Goal: Task Accomplishment & Management: Manage account settings

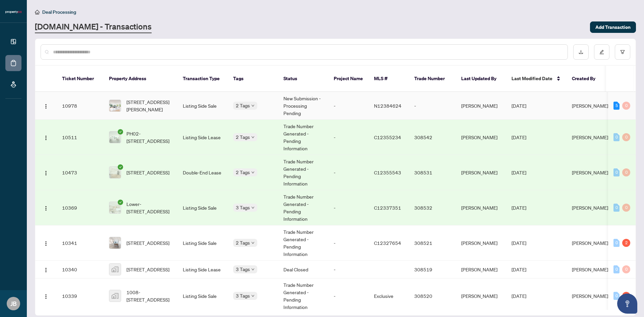
click at [350, 101] on td "-" at bounding box center [348, 106] width 40 height 28
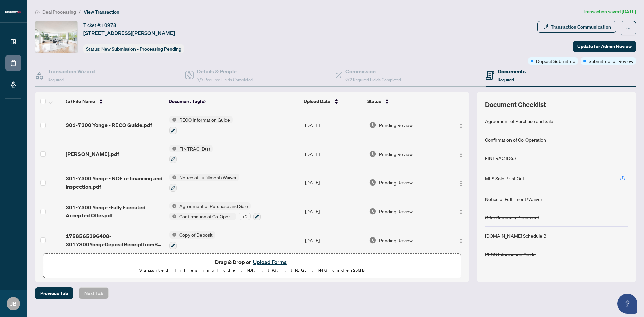
click at [264, 260] on button "Upload Forms" at bounding box center [270, 261] width 38 height 9
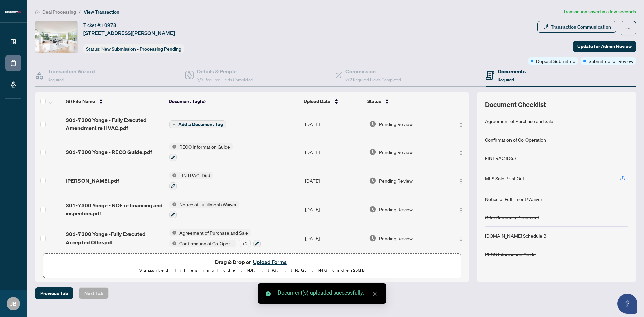
click at [208, 120] on div "Add a Document Tag" at bounding box center [197, 124] width 57 height 9
click at [208, 122] on span "Add a Document Tag" at bounding box center [200, 124] width 45 height 5
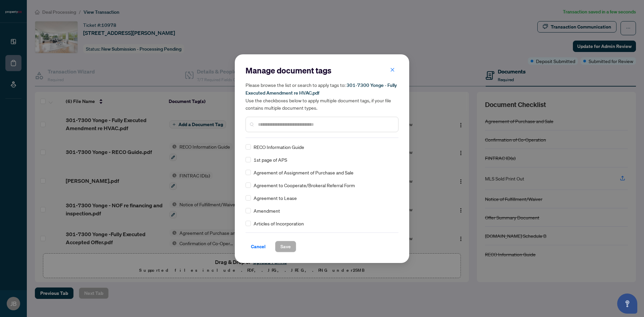
scroll to position [101, 0]
click at [250, 202] on label at bounding box center [247, 198] width 5 height 7
click at [287, 246] on span "Save" at bounding box center [285, 246] width 10 height 11
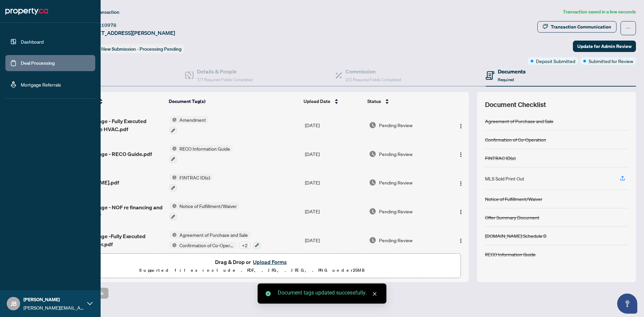
click at [41, 61] on link "Deal Processing" at bounding box center [38, 63] width 34 height 6
